Goal: Navigation & Orientation: Find specific page/section

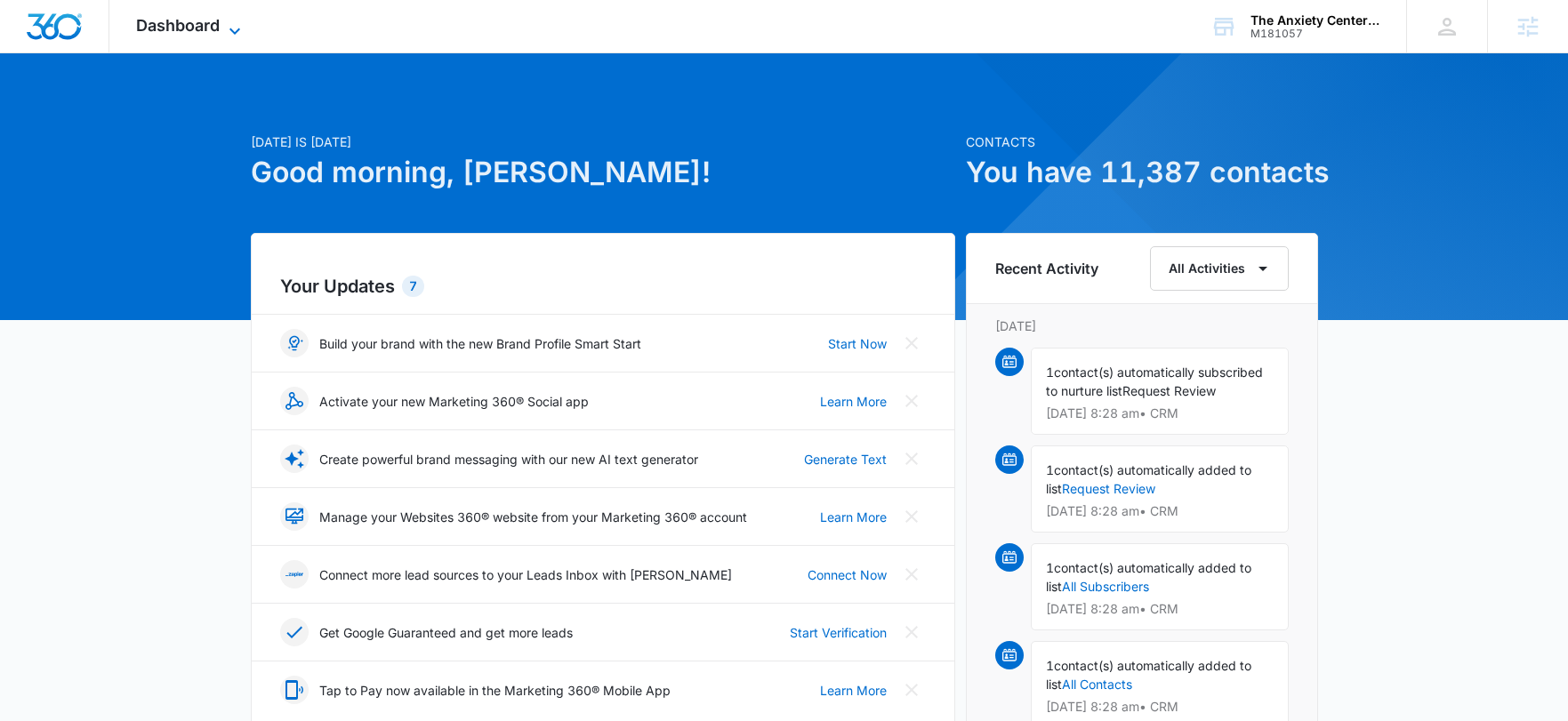
click at [194, 27] on span "Dashboard" at bounding box center [178, 25] width 84 height 19
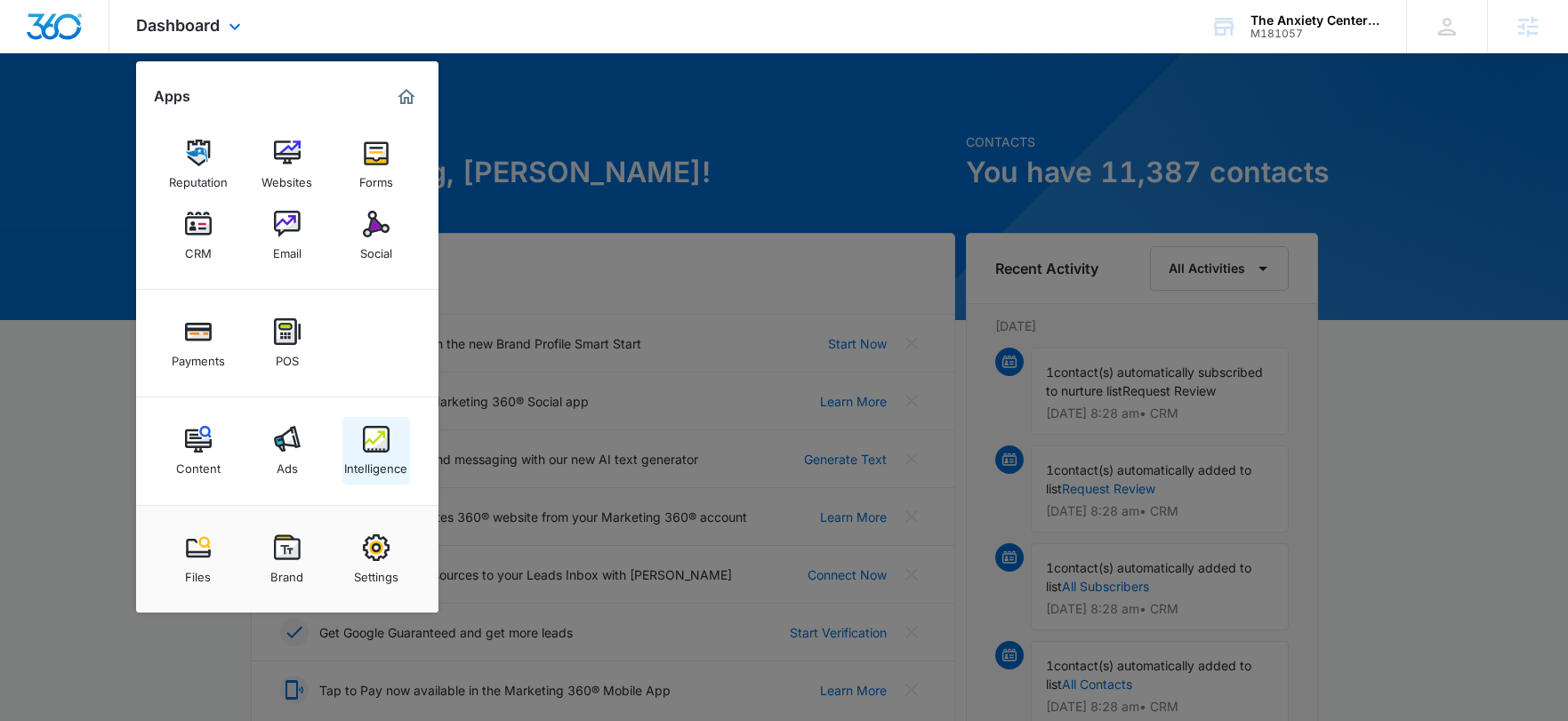
click at [367, 436] on img at bounding box center [376, 439] width 27 height 27
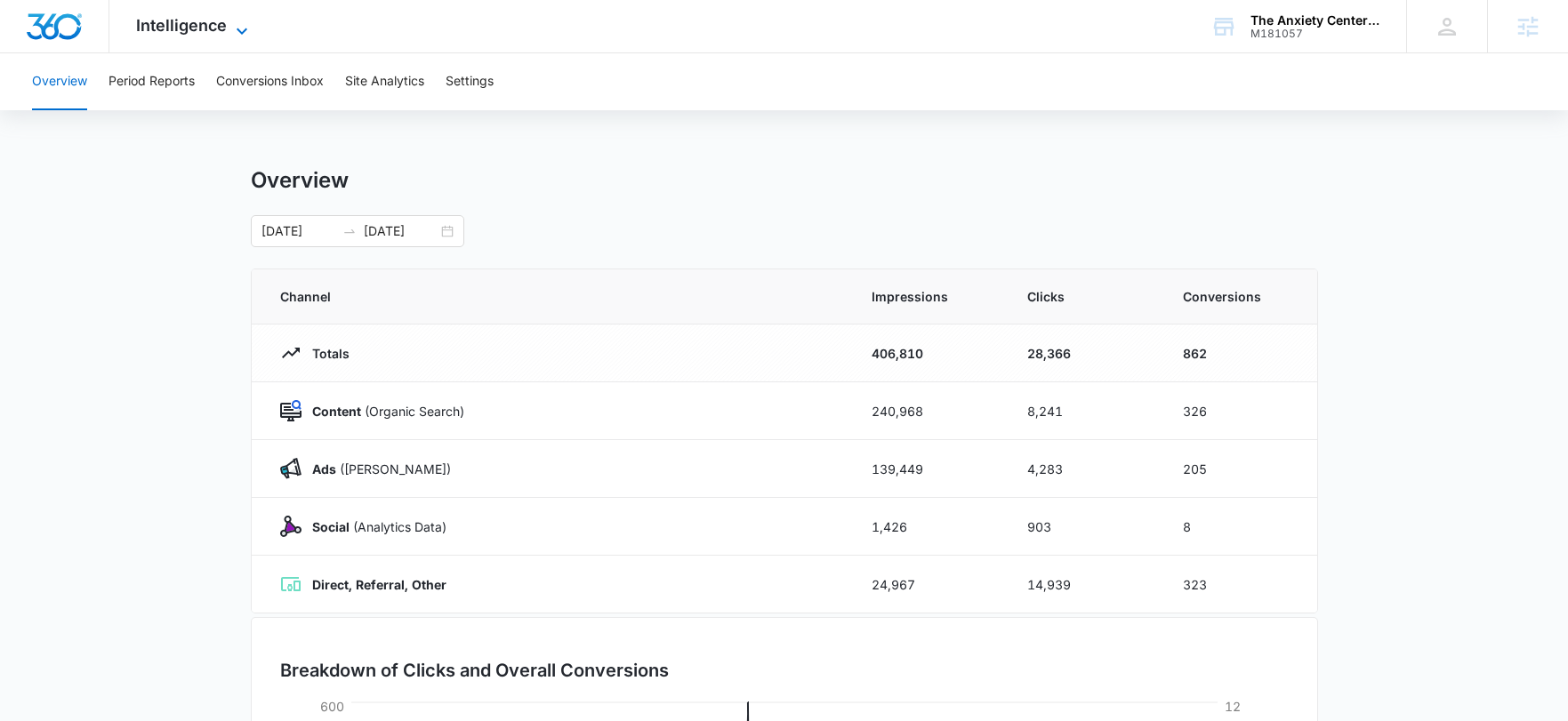
click at [220, 31] on span "Intelligence" at bounding box center [181, 25] width 91 height 19
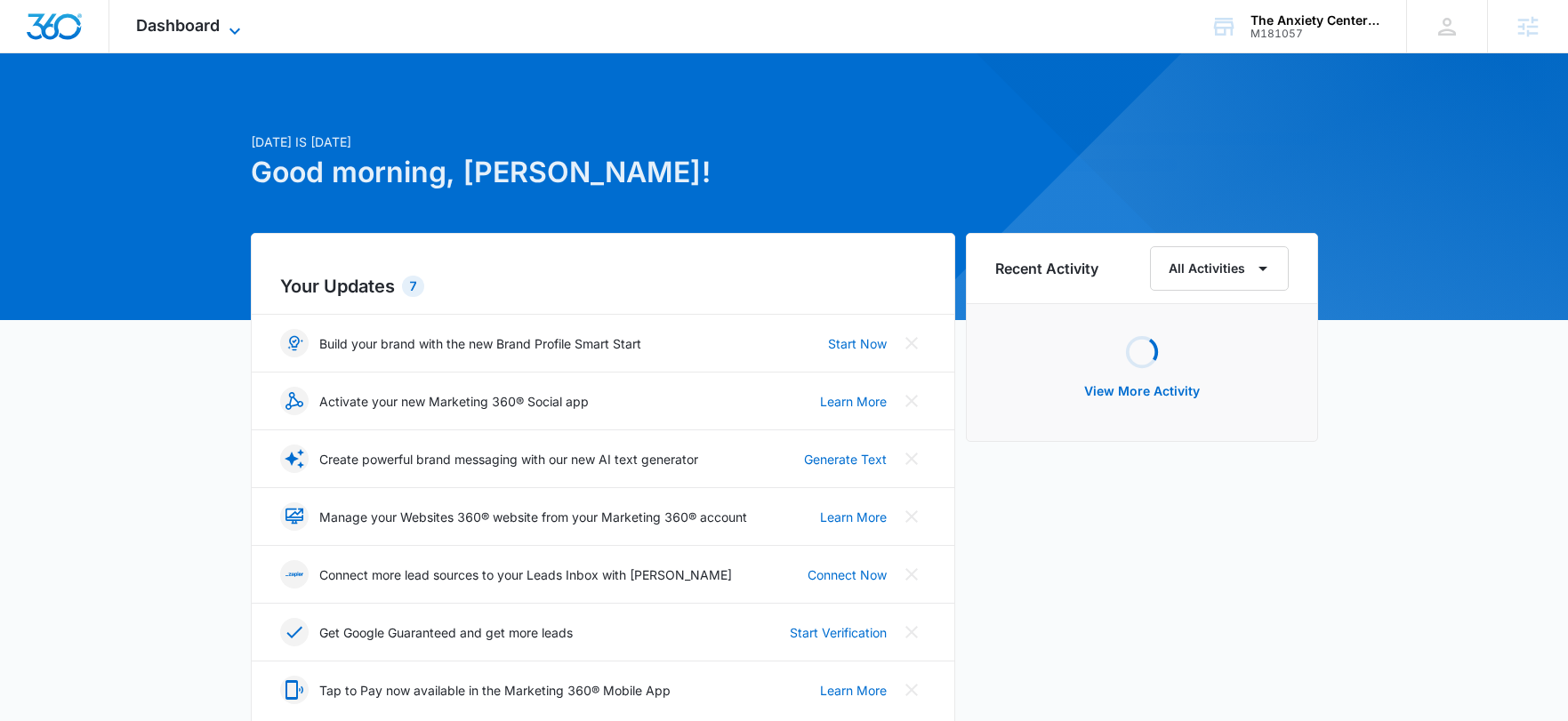
click at [185, 33] on span "Dashboard" at bounding box center [178, 25] width 84 height 19
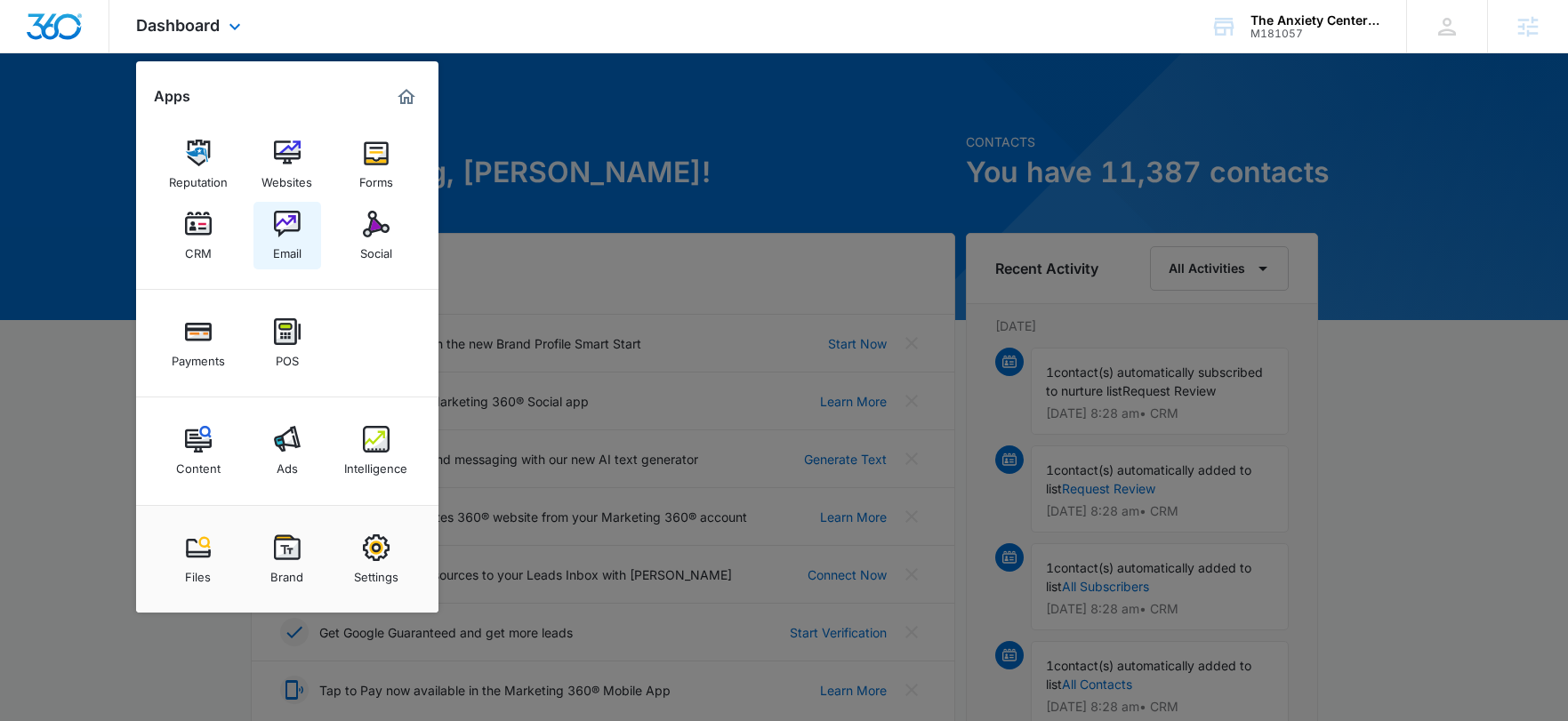
click at [280, 230] on img at bounding box center [288, 225] width 27 height 27
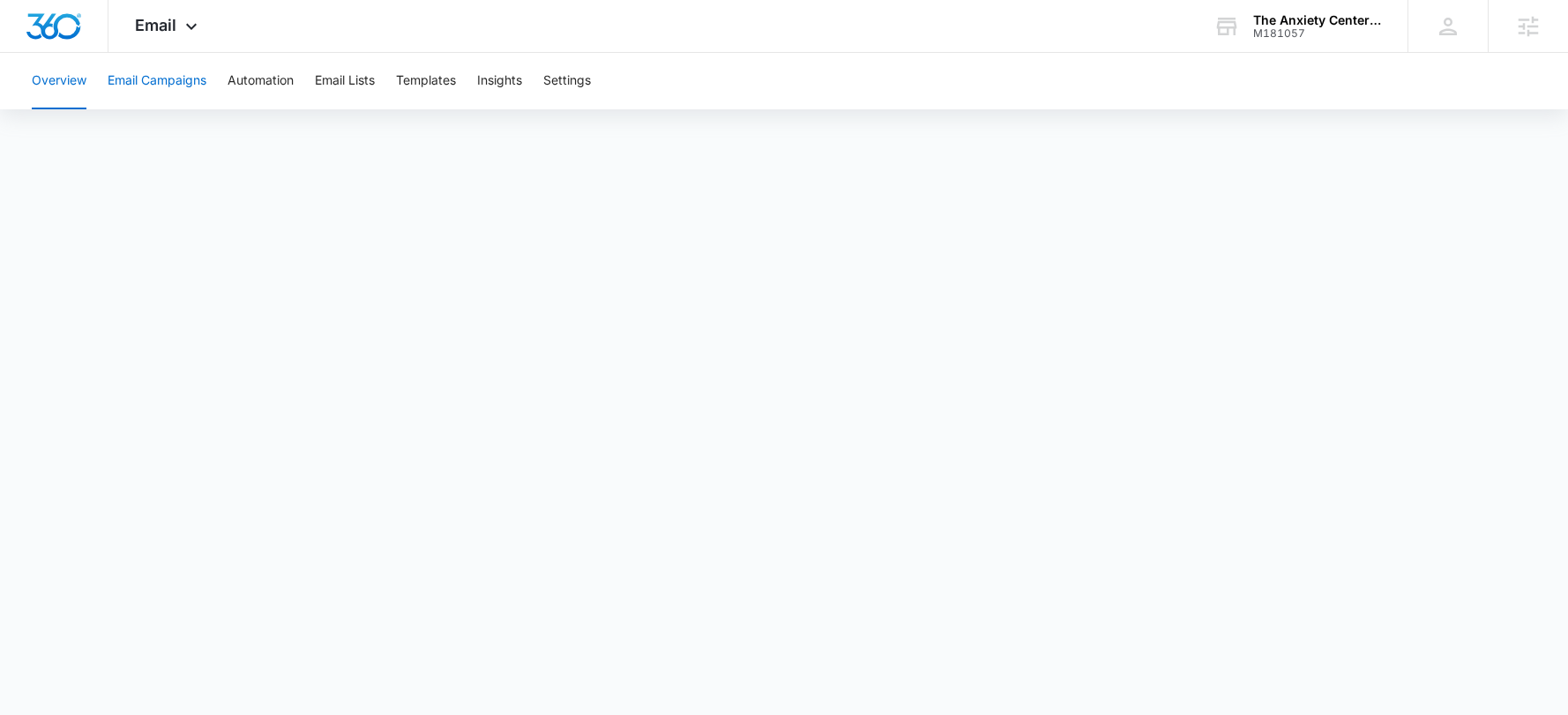
click at [153, 89] on button "Email Campaigns" at bounding box center [157, 81] width 98 height 56
click at [272, 89] on button "Automation" at bounding box center [260, 81] width 66 height 56
click at [192, 13] on div "Email Apps Reputation Websites Forms CRM Email Social Payments POS Content Ads …" at bounding box center [168, 26] width 120 height 52
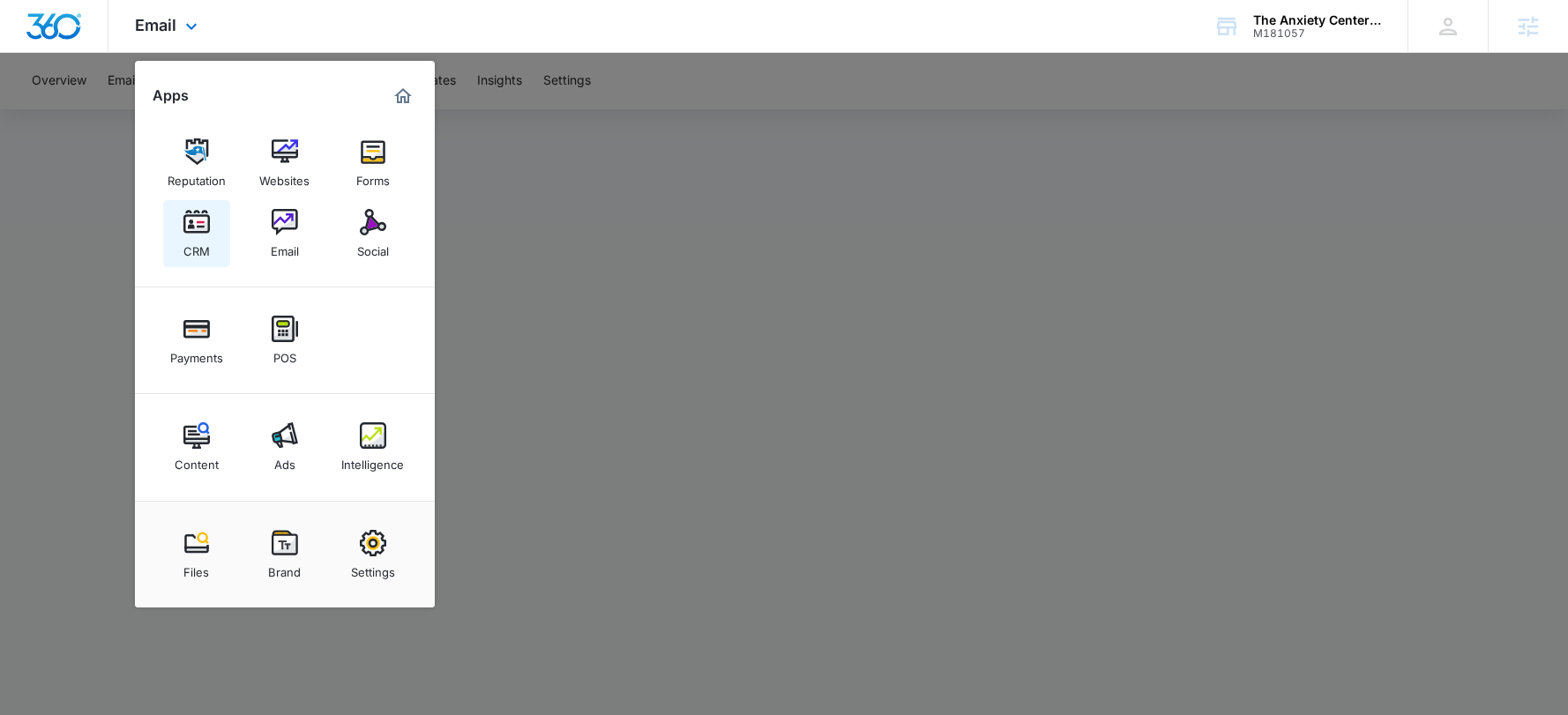
click at [199, 224] on img at bounding box center [197, 223] width 27 height 27
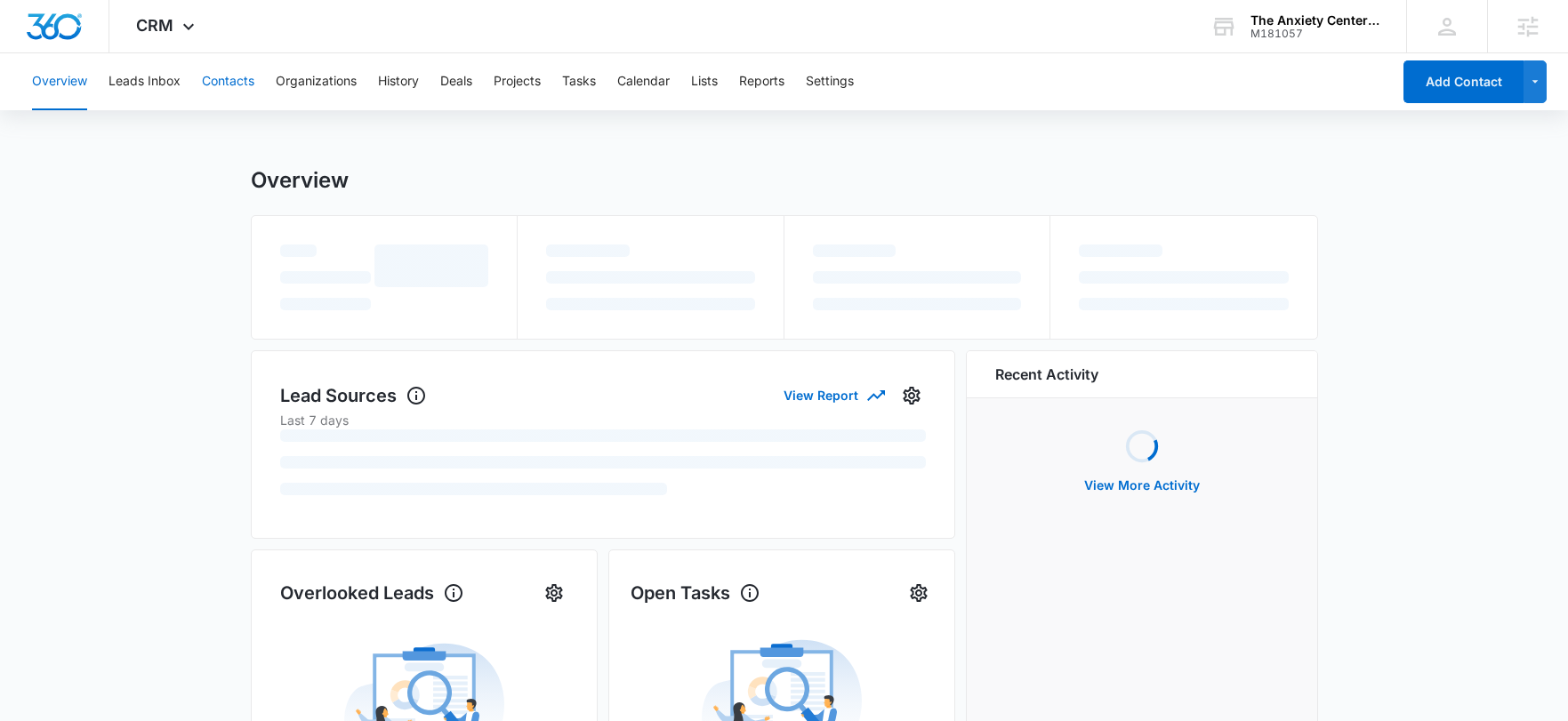
click at [232, 91] on button "Contacts" at bounding box center [228, 81] width 52 height 57
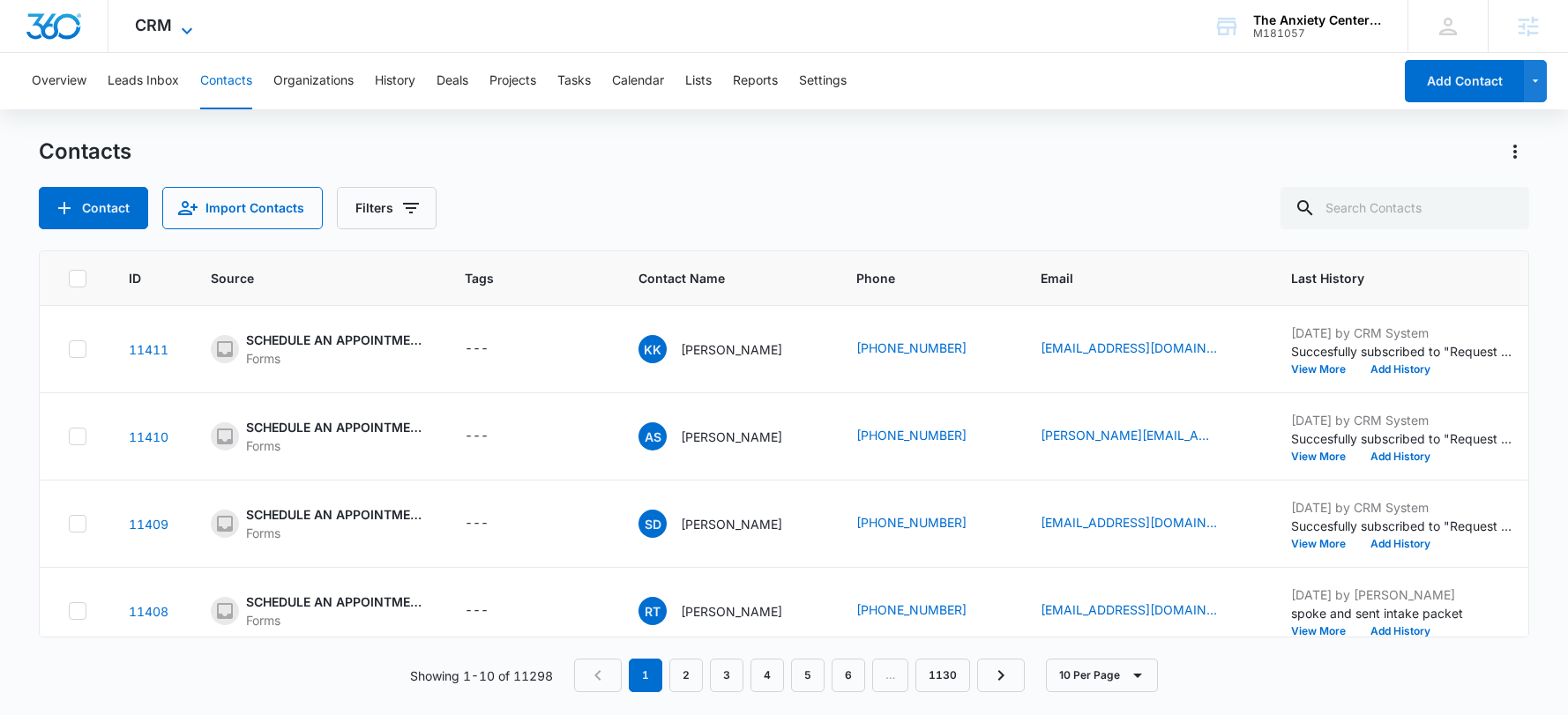
click at [189, 30] on icon at bounding box center [187, 30] width 11 height 6
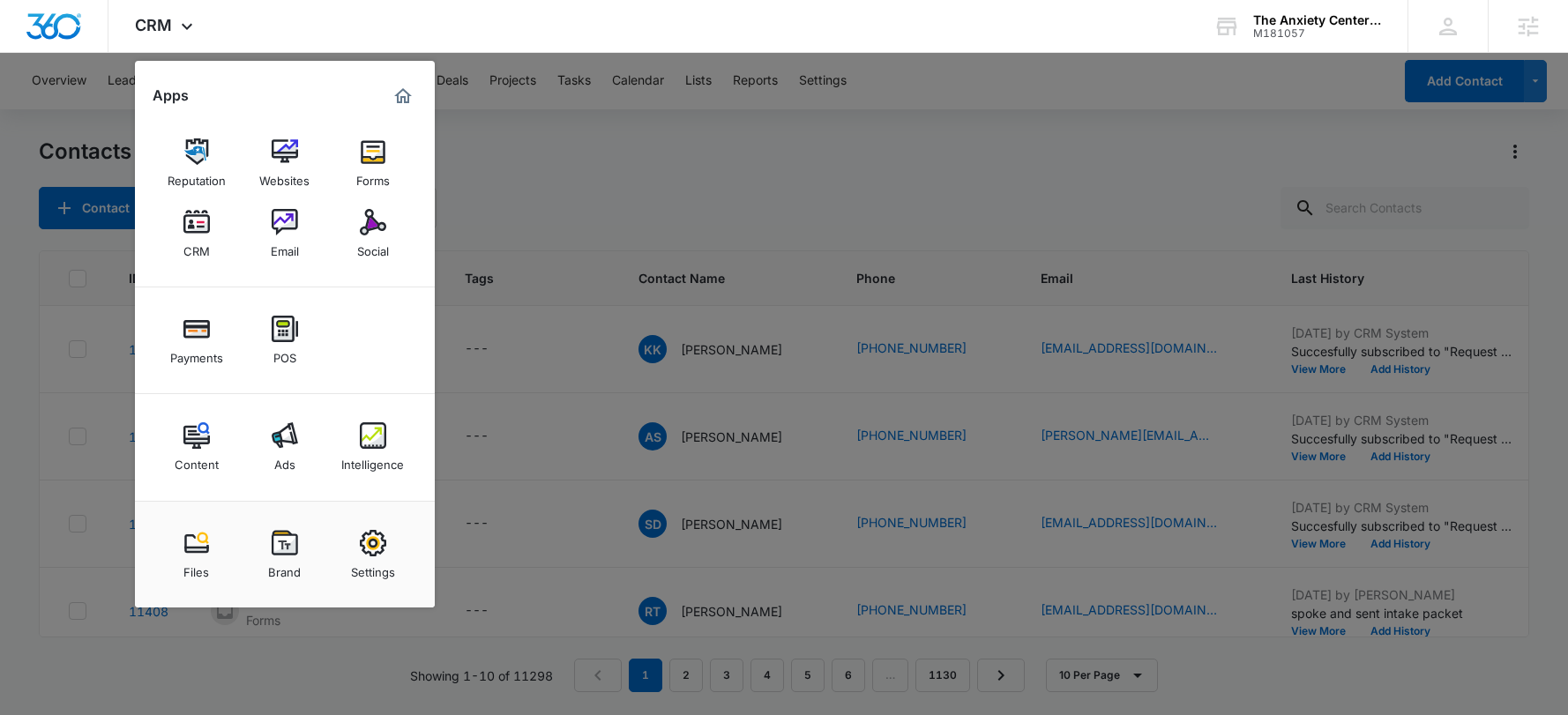
click at [284, 238] on div "Email" at bounding box center [285, 247] width 29 height 23
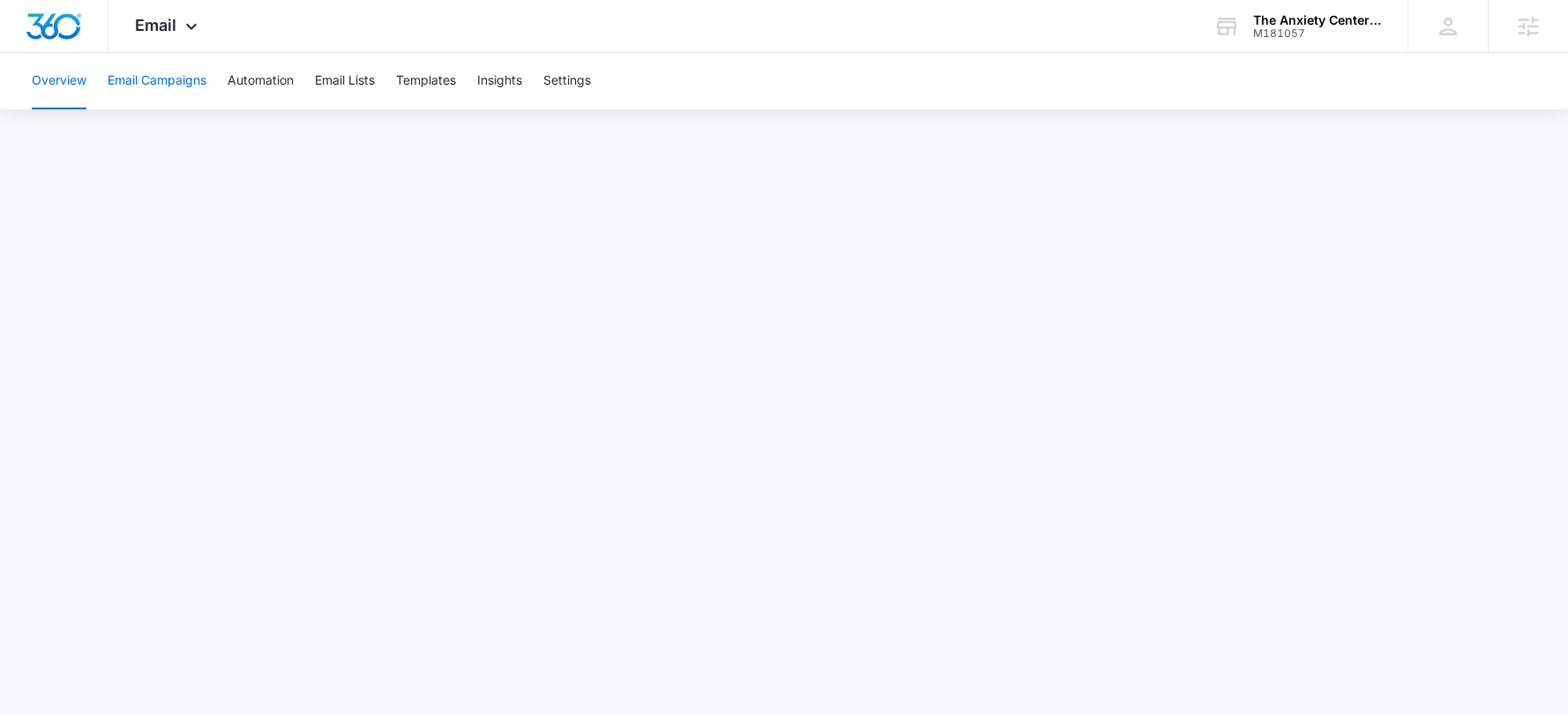
click at [169, 91] on button "Email Campaigns" at bounding box center [157, 81] width 98 height 56
